Goal: Transaction & Acquisition: Purchase product/service

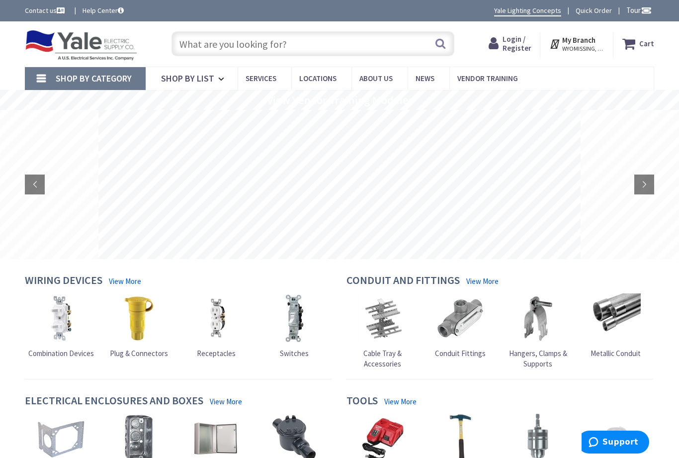
click at [192, 41] on input "text" at bounding box center [312, 43] width 283 height 25
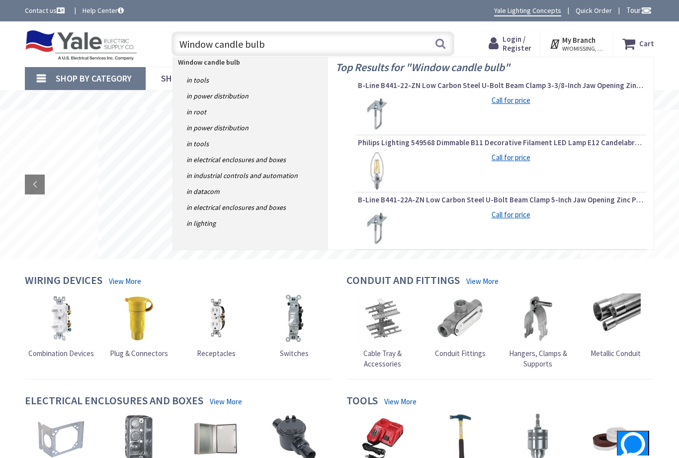
type input "Window candle bulbs"
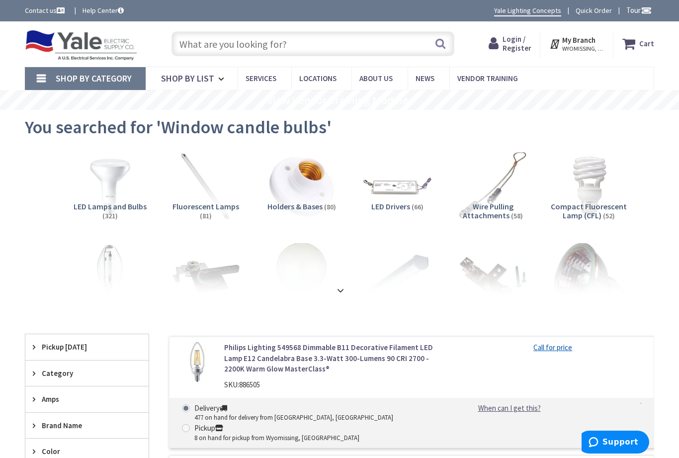
click at [307, 46] on input "text" at bounding box center [312, 43] width 283 height 25
click at [302, 42] on input "text" at bounding box center [312, 43] width 283 height 25
click at [296, 31] on input "text" at bounding box center [312, 43] width 283 height 25
click at [301, 47] on input "text" at bounding box center [312, 43] width 283 height 25
click at [300, 44] on input "text" at bounding box center [312, 43] width 283 height 25
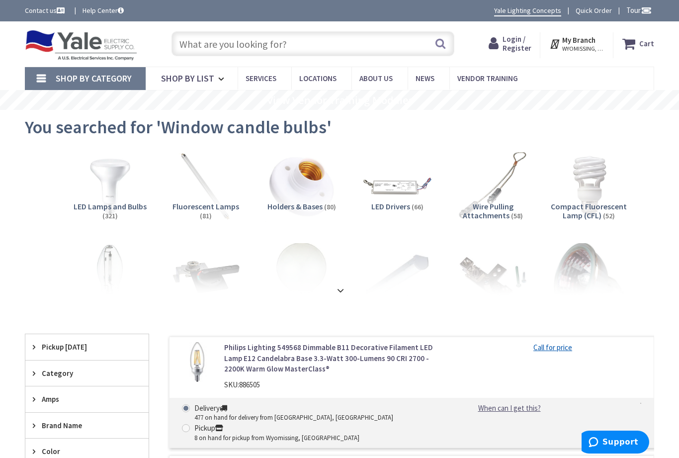
click at [443, 47] on button "Search" at bounding box center [440, 43] width 13 height 22
click at [189, 43] on input "text" at bounding box center [312, 43] width 283 height 25
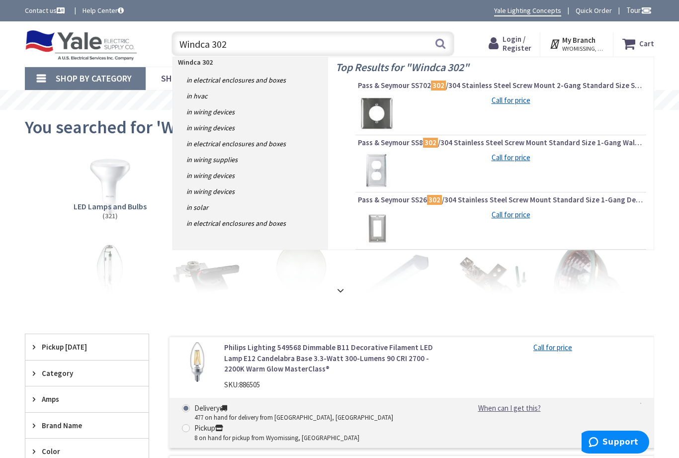
type input "Windca 302"
click at [439, 39] on button "Search" at bounding box center [440, 43] width 13 height 22
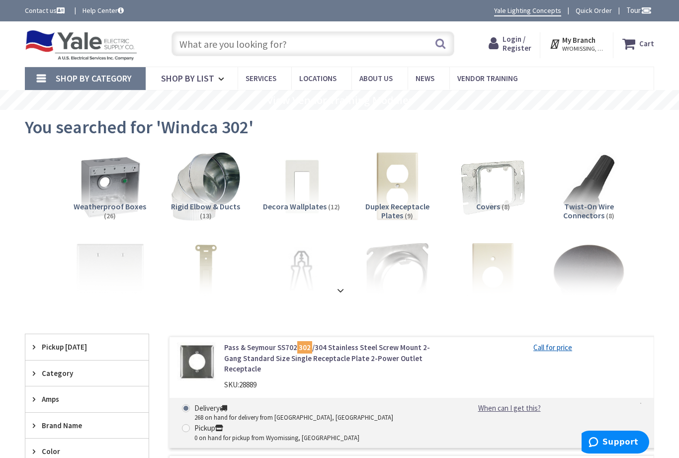
click at [185, 79] on span "Shop By List" at bounding box center [187, 78] width 53 height 11
click at [90, 74] on span "Shop By Category" at bounding box center [94, 78] width 76 height 11
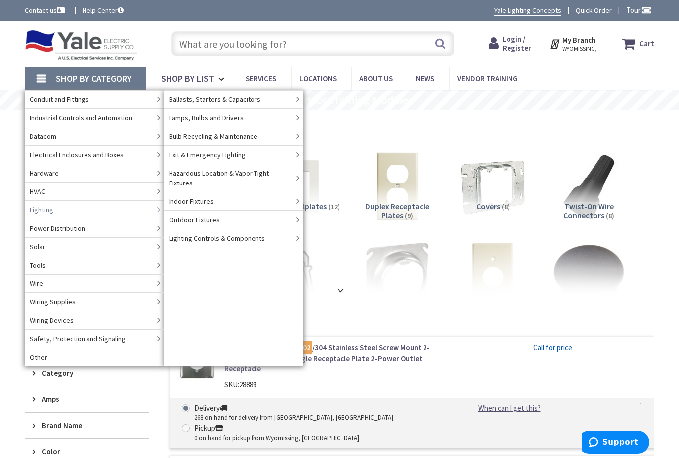
click at [157, 211] on icon at bounding box center [158, 209] width 11 height 17
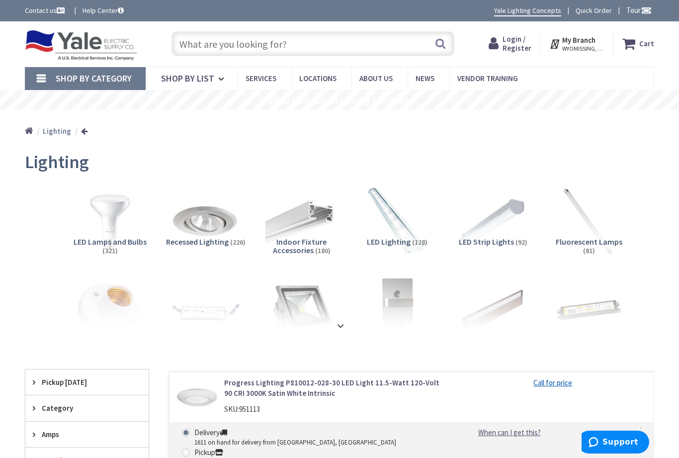
click at [119, 73] on span "Shop By Category" at bounding box center [94, 78] width 76 height 11
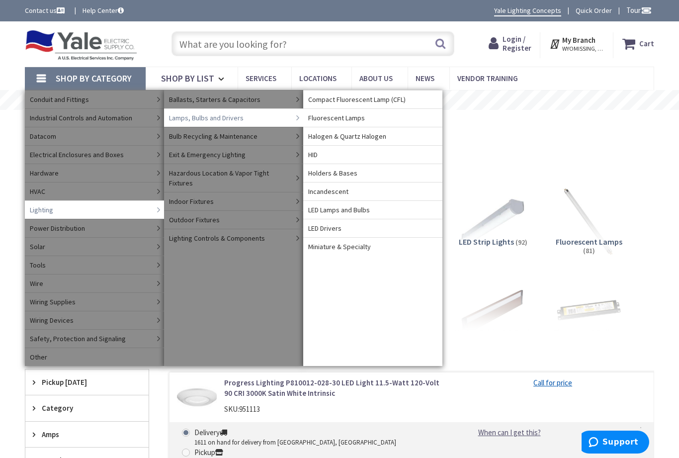
click at [333, 247] on span "Miniature & Specialty" at bounding box center [339, 246] width 63 height 10
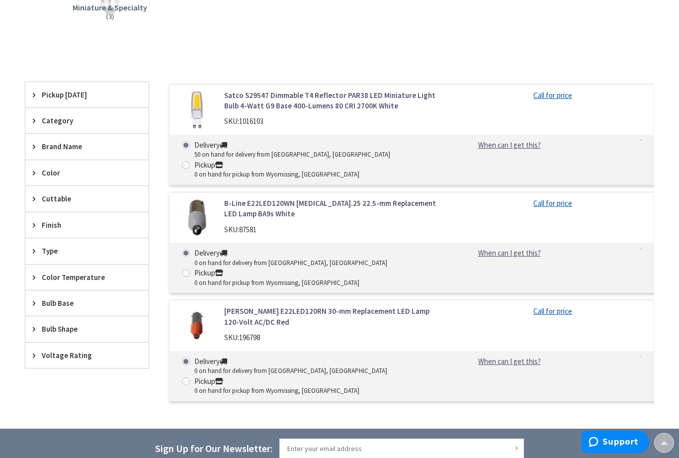
scroll to position [235, 0]
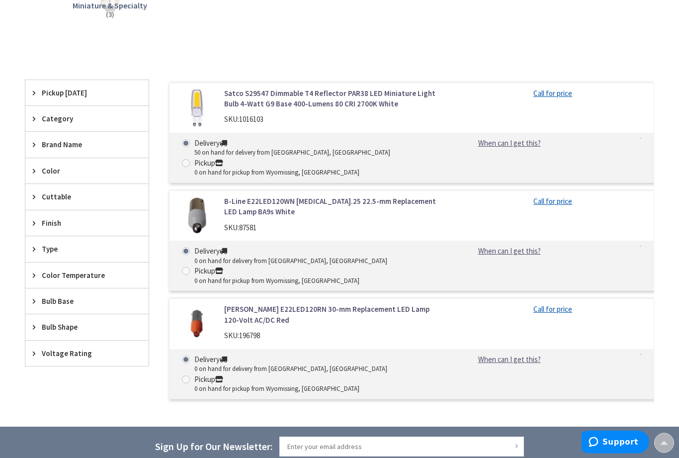
click at [62, 140] on span "Brand Name" at bounding box center [82, 145] width 81 height 10
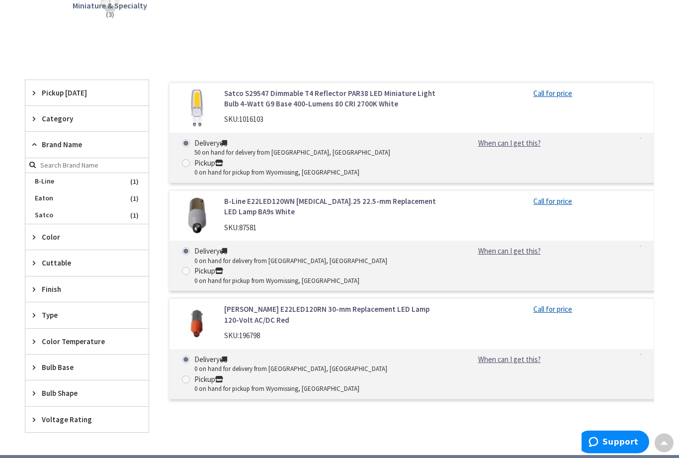
scroll to position [236, 0]
click at [87, 190] on span "Eaton" at bounding box center [86, 198] width 123 height 17
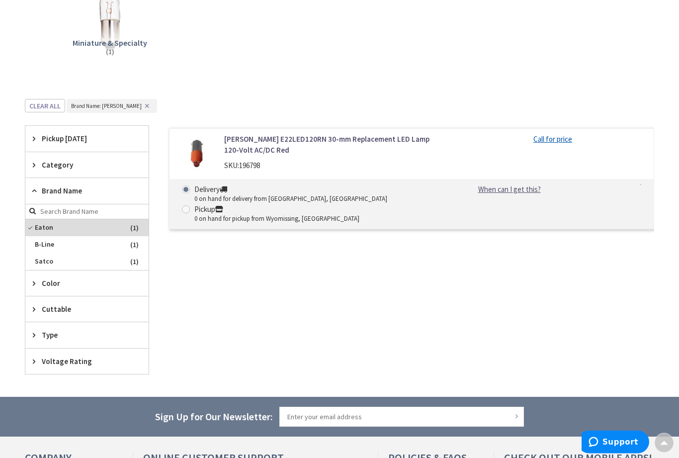
scroll to position [0, 0]
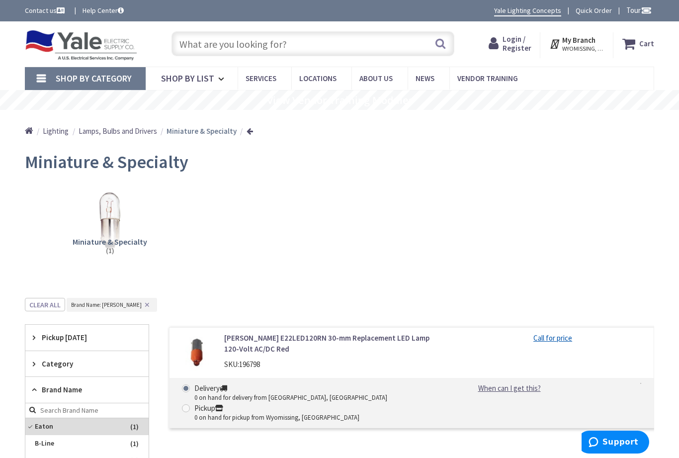
click at [187, 38] on input "text" at bounding box center [312, 43] width 283 height 25
click at [189, 48] on input "text" at bounding box center [312, 43] width 283 height 25
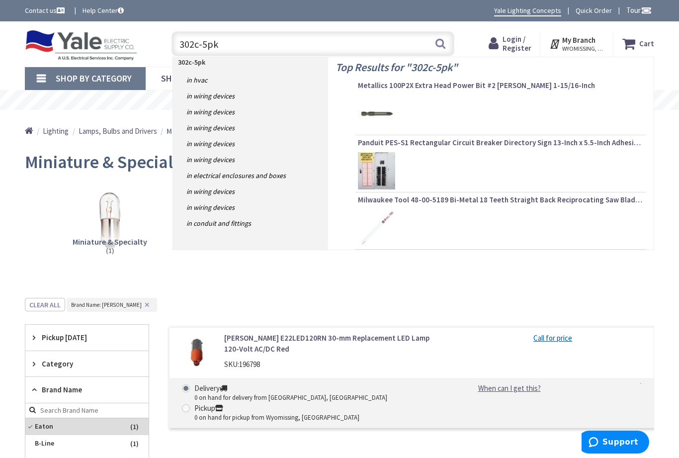
type input "302c-5pk"
click at [446, 40] on button "Search" at bounding box center [440, 43] width 13 height 22
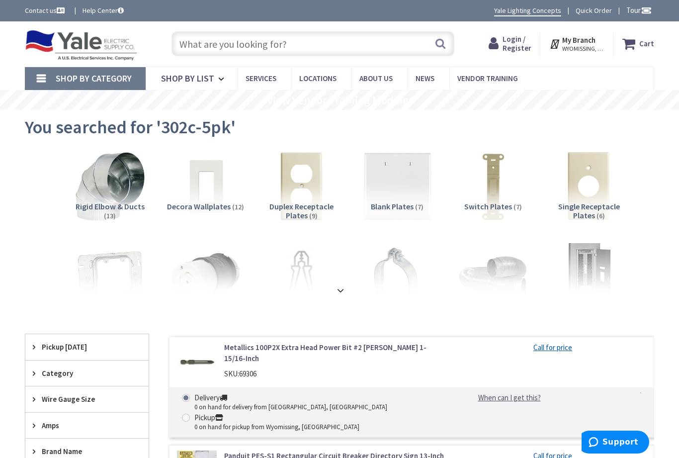
click at [110, 48] on img at bounding box center [81, 45] width 112 height 31
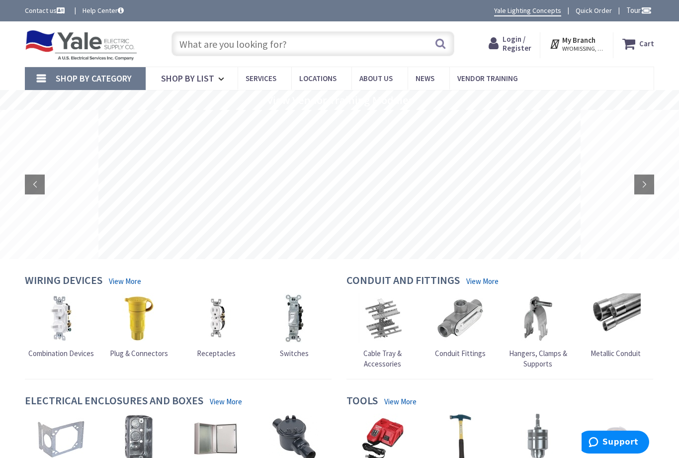
click at [260, 45] on input "text" at bounding box center [312, 43] width 283 height 25
click at [529, 9] on link "Yale Lighting Concepts" at bounding box center [527, 10] width 67 height 11
click at [192, 46] on input "text" at bounding box center [312, 43] width 283 height 25
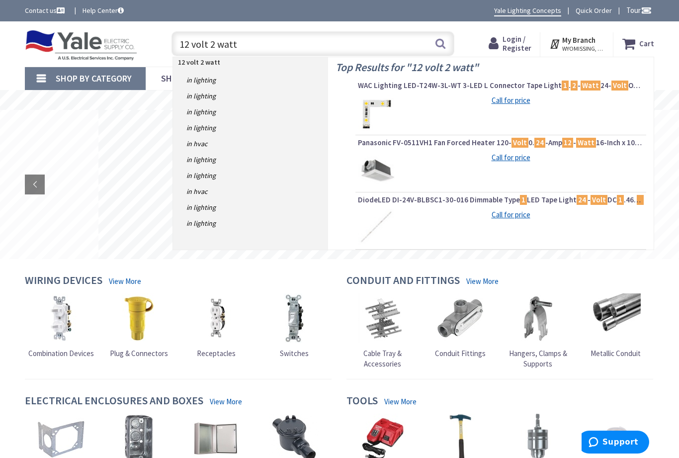
type input "12 volt 2 watt"
click at [203, 84] on link "in Lighting" at bounding box center [251, 80] width 156 height 16
